Goal: Information Seeking & Learning: Check status

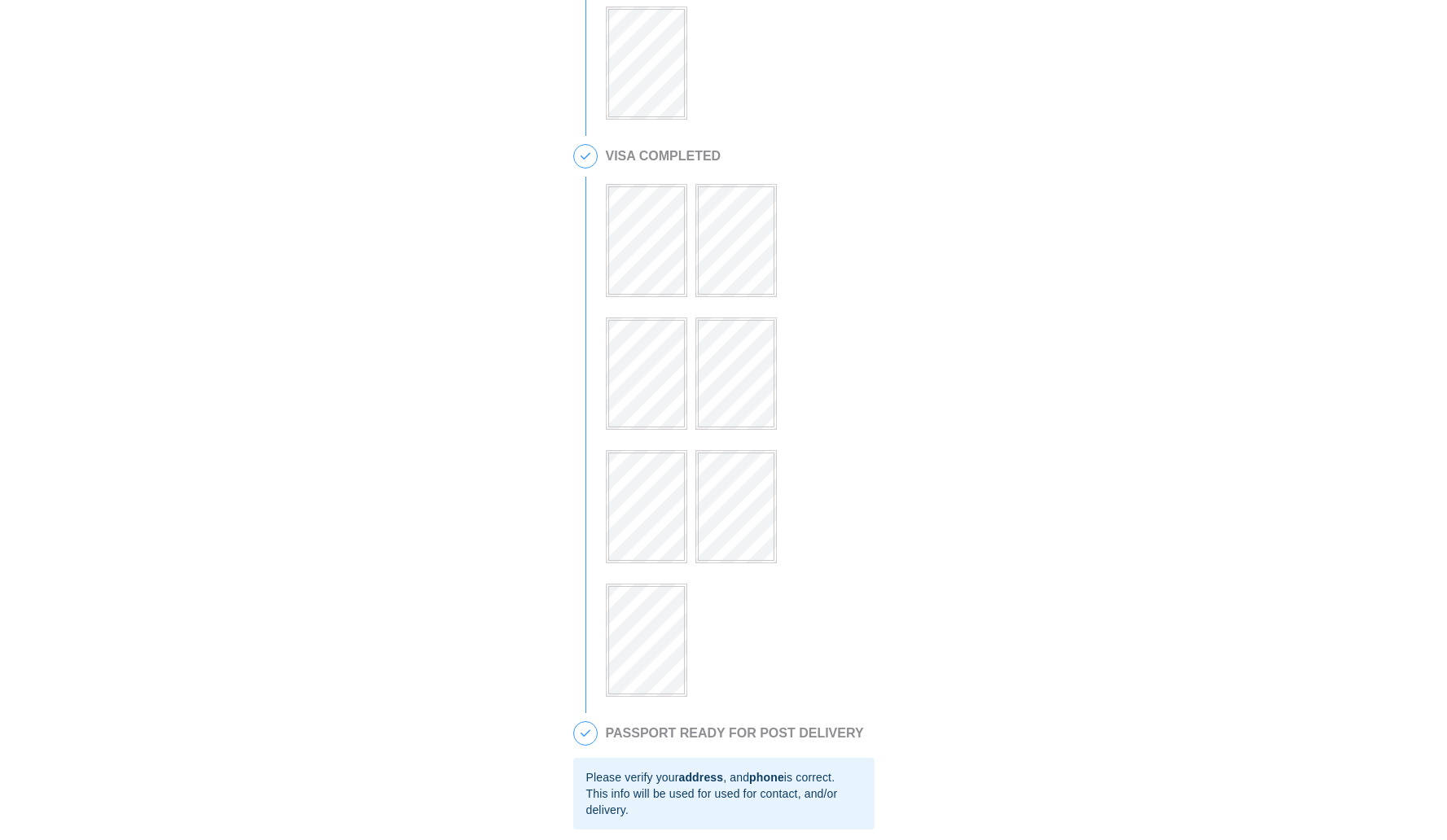
scroll to position [1030, 0]
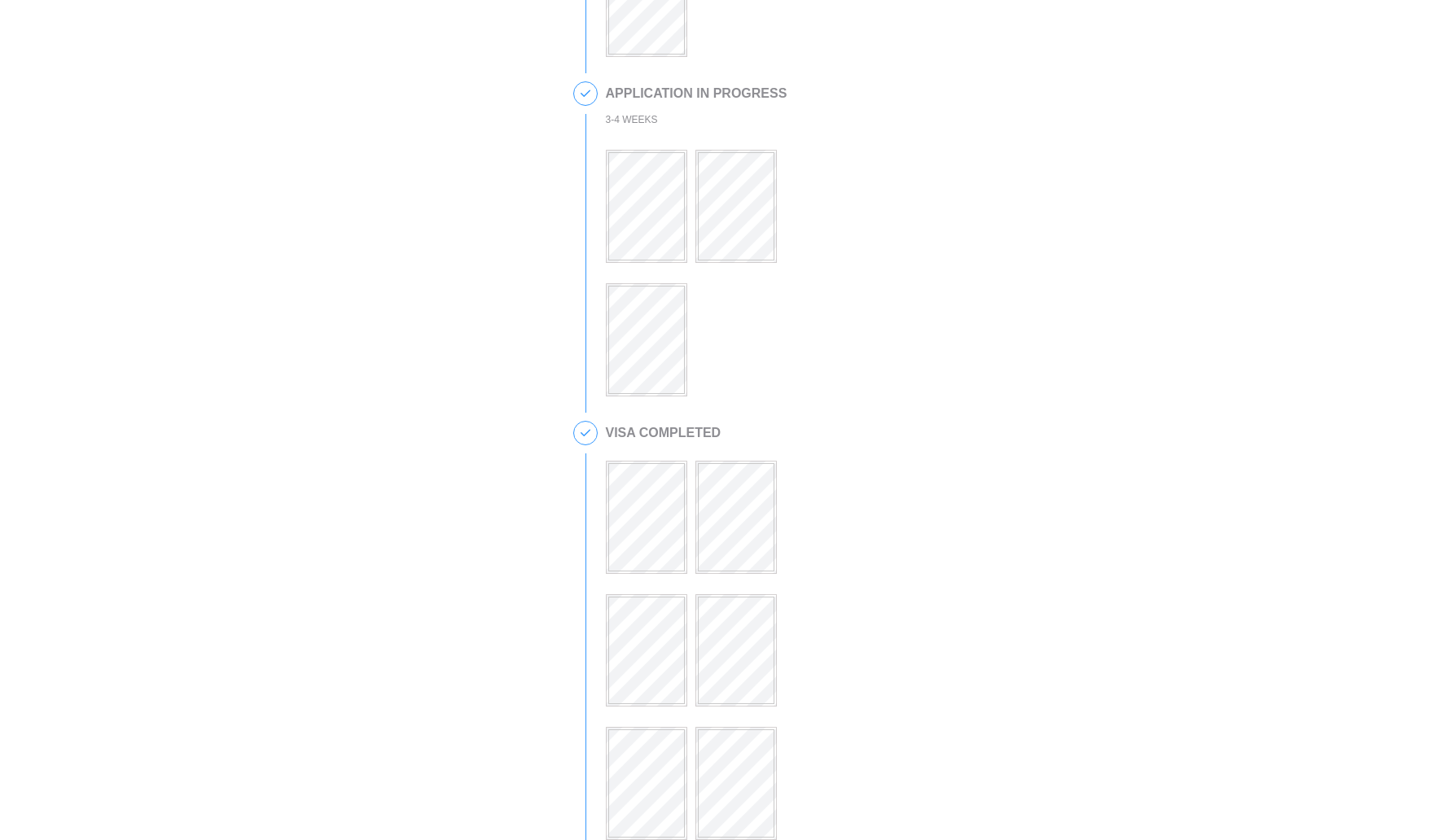
scroll to position [552, 0]
